Goal: Transaction & Acquisition: Purchase product/service

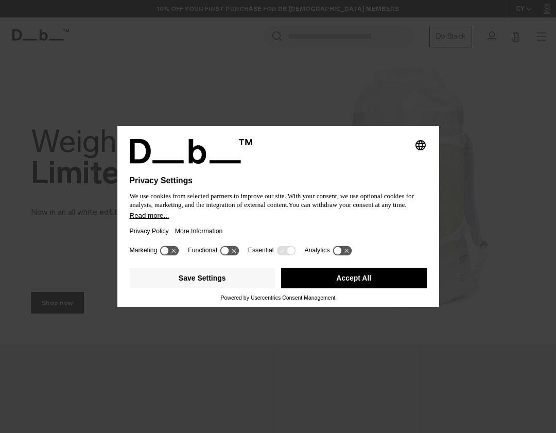
click at [223, 226] on button "More Information" at bounding box center [199, 231] width 48 height 24
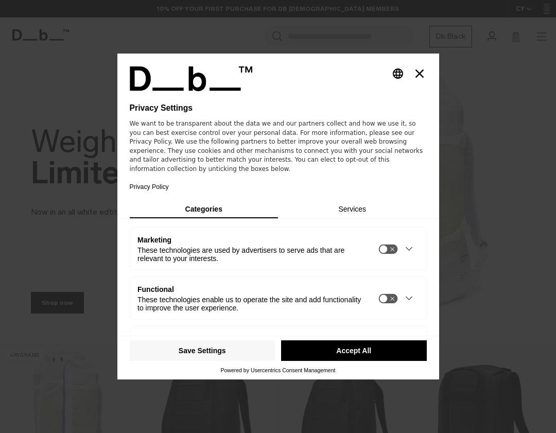
click at [348, 350] on button "Accept All" at bounding box center [354, 350] width 146 height 21
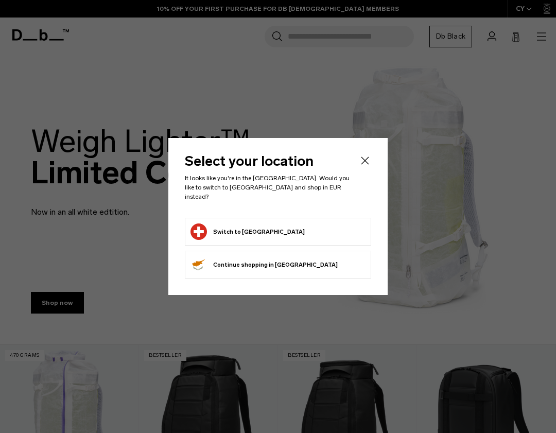
click at [245, 223] on button "Switch to [GEOGRAPHIC_DATA]" at bounding box center [247, 231] width 114 height 16
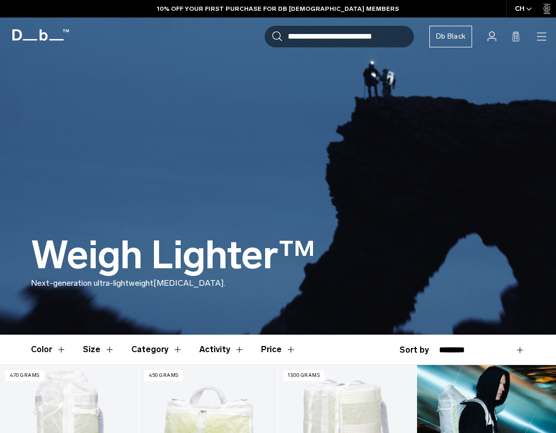
click at [534, 35] on div "Search for Bags, Luggage... Search Close Trending Products All Products Hugger …" at bounding box center [311, 37] width 472 height 22
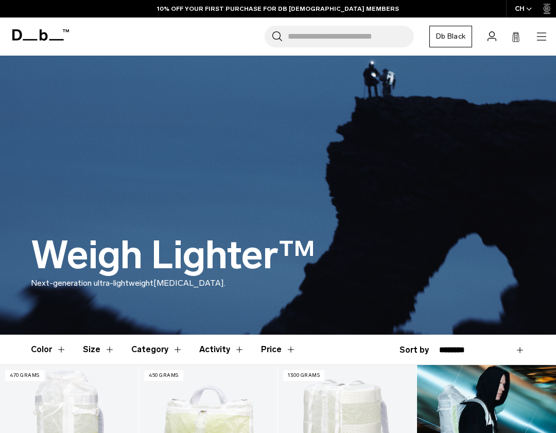
click at [541, 34] on icon "button" at bounding box center [541, 36] width 12 height 12
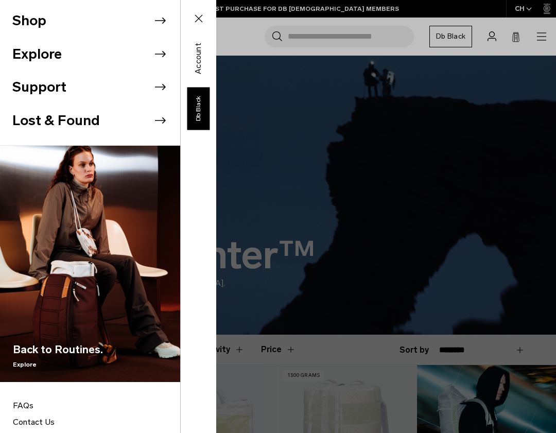
click at [44, 25] on button "Shop" at bounding box center [29, 20] width 34 height 21
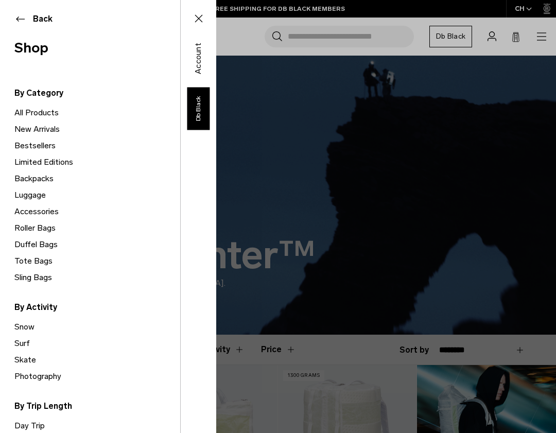
click at [28, 177] on link "Backpacks" at bounding box center [97, 178] width 166 height 16
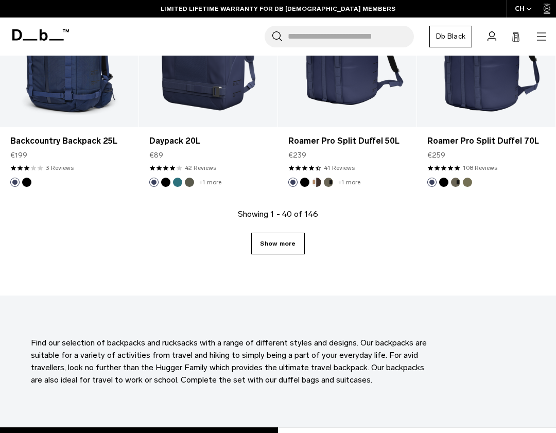
scroll to position [2368, 0]
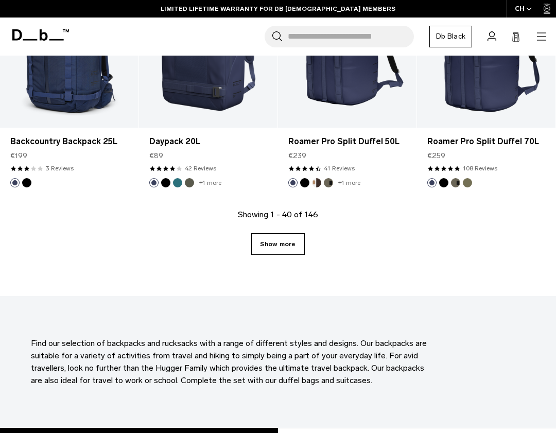
click at [261, 249] on link "Show more" at bounding box center [277, 244] width 53 height 22
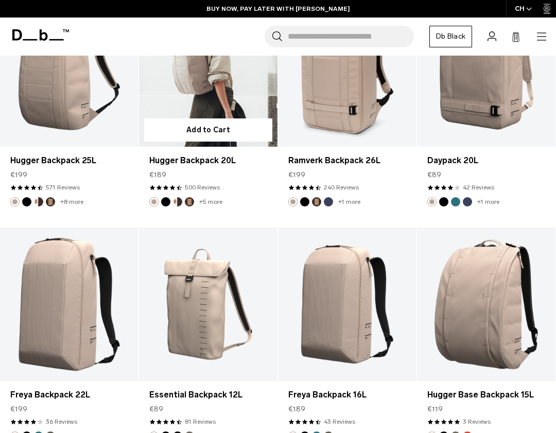
scroll to position [2891, 0]
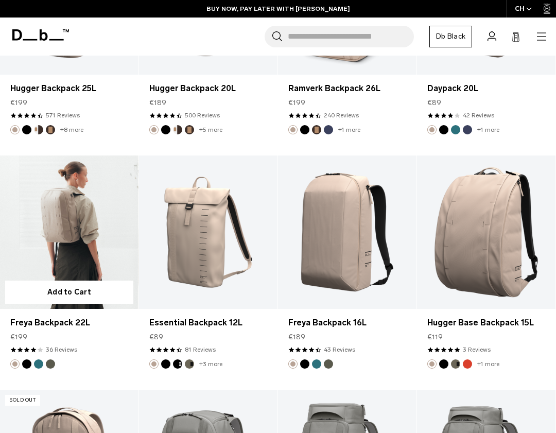
click at [83, 228] on link "Freya Backpack 22L" at bounding box center [69, 232] width 138 height 154
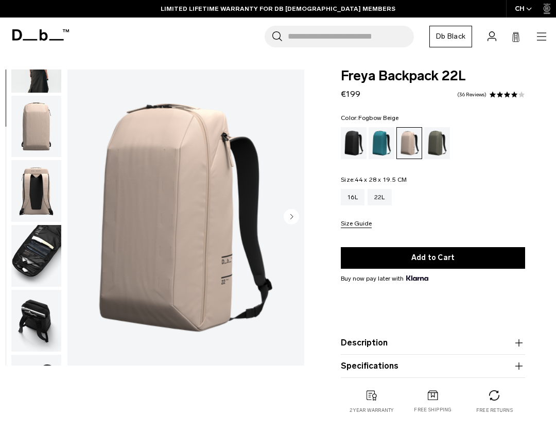
click at [36, 233] on img "button" at bounding box center [36, 256] width 50 height 62
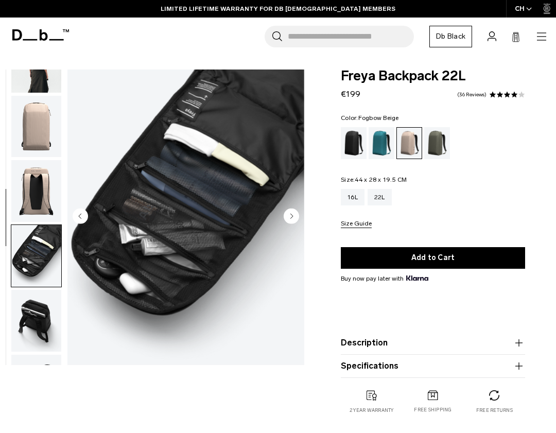
scroll to position [262, 0]
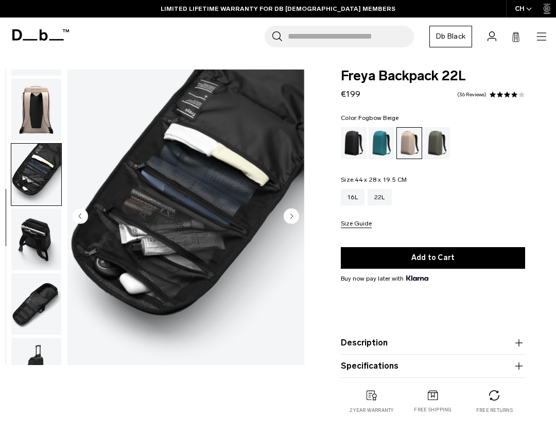
click at [38, 256] on img "button" at bounding box center [36, 239] width 50 height 62
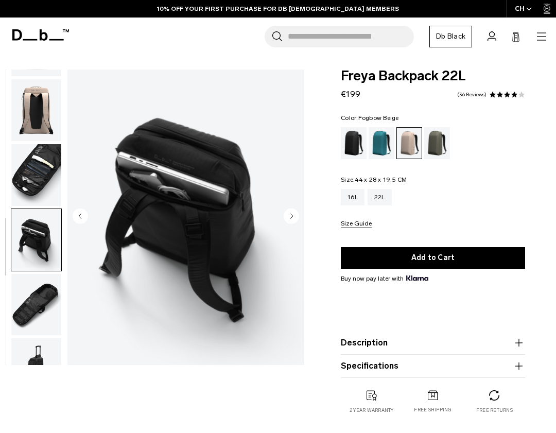
scroll to position [185, 0]
click at [258, 378] on div "Gallery 3D Details Dimensions 06 / 09" at bounding box center [155, 251] width 310 height 365
click at [27, 178] on img "button" at bounding box center [36, 175] width 50 height 62
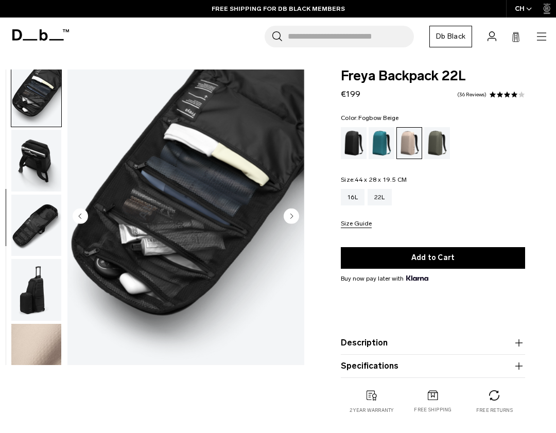
click at [45, 227] on img "button" at bounding box center [36, 226] width 50 height 62
